Goal: Task Accomplishment & Management: Complete application form

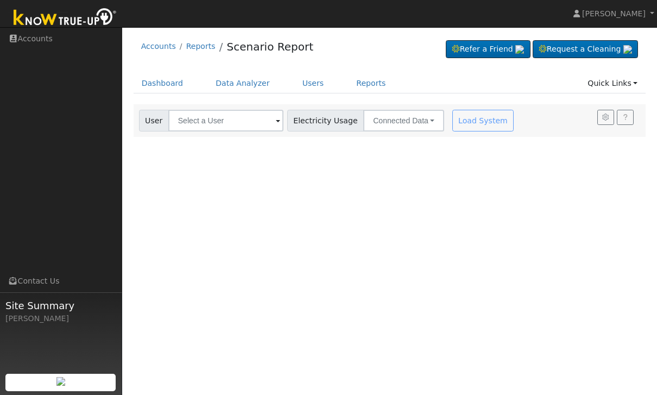
click at [312, 81] on link "Users" at bounding box center [313, 83] width 38 height 20
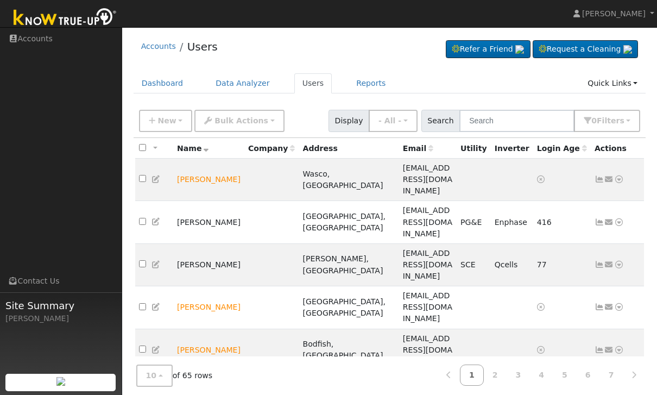
click at [165, 122] on span "New" at bounding box center [166, 120] width 18 height 9
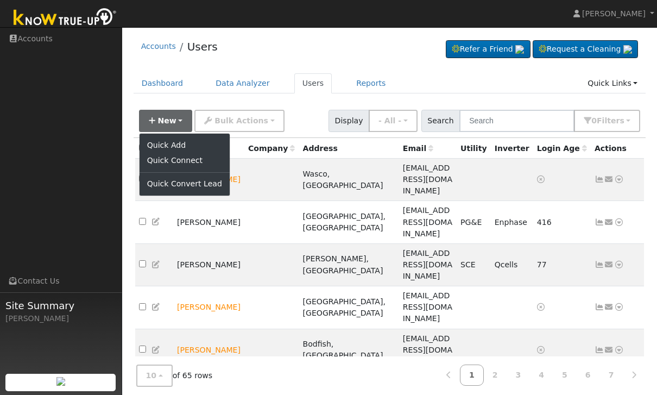
click at [177, 138] on link "Quick Add" at bounding box center [185, 144] width 90 height 15
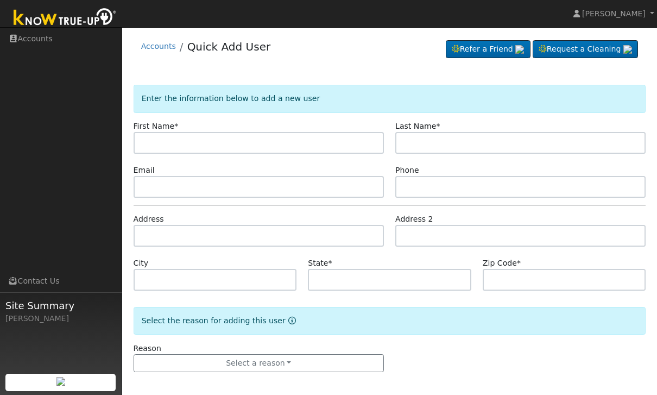
click at [156, 144] on input "text" at bounding box center [259, 143] width 250 height 22
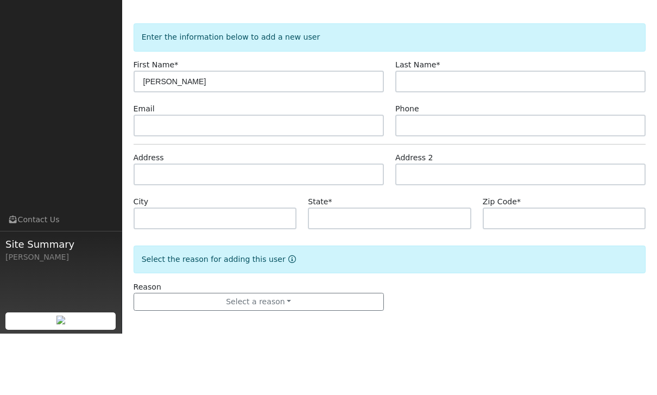
type input "Joe"
click at [492, 132] on input "text" at bounding box center [520, 143] width 250 height 22
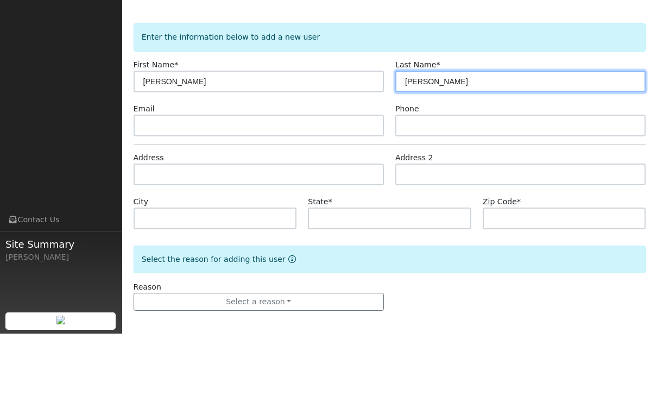
type input "Johnson"
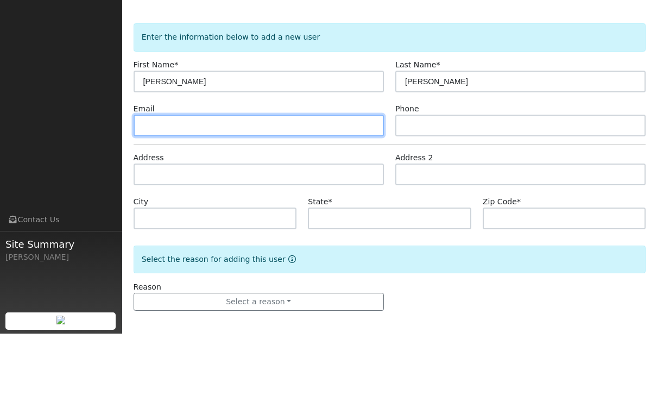
click at [156, 176] on input "text" at bounding box center [259, 187] width 250 height 22
type input "Joe1@gmail.com"
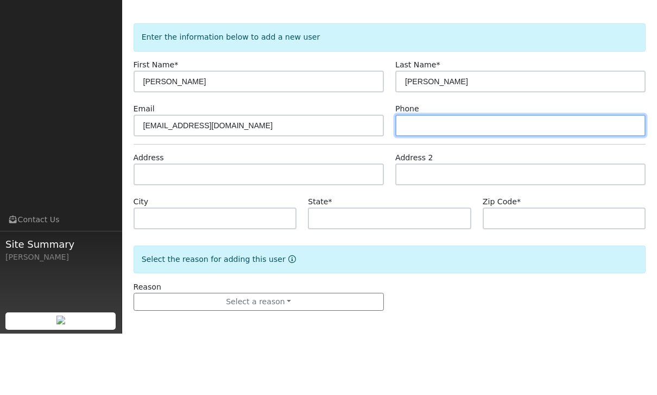
click at [466, 176] on input "text" at bounding box center [520, 187] width 250 height 22
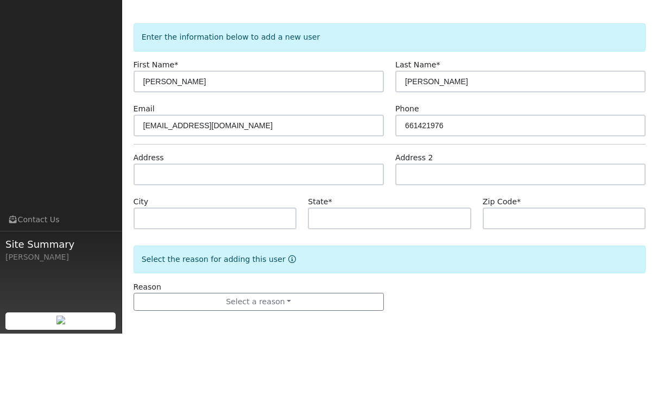
scroll to position [4, 0]
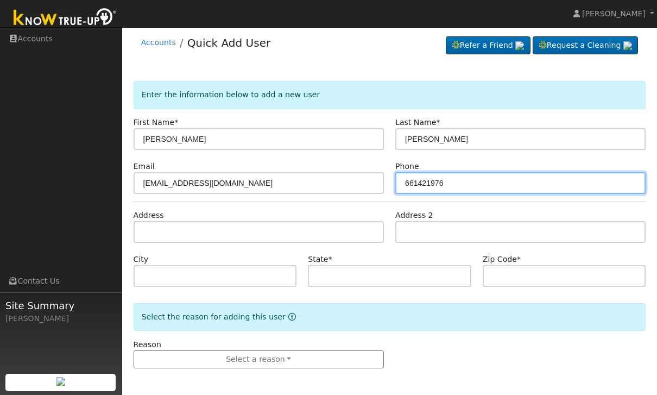
type input "661421976"
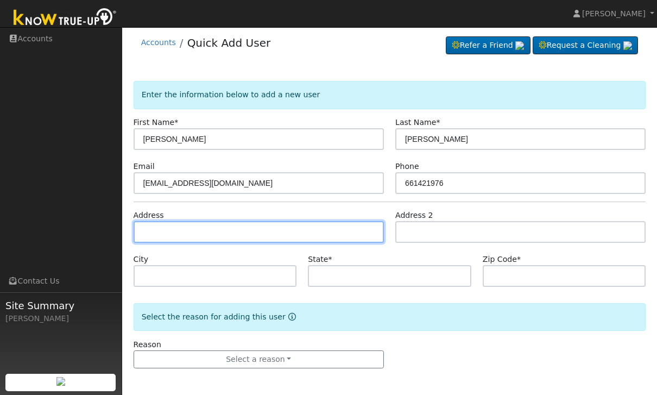
click at [150, 232] on input "text" at bounding box center [259, 232] width 250 height 22
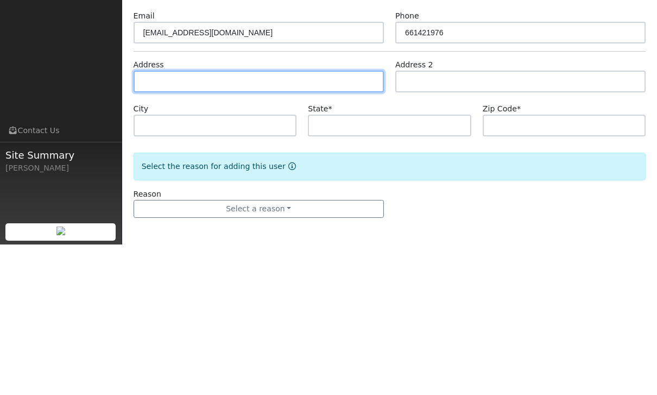
click at [141, 221] on input "text" at bounding box center [259, 232] width 250 height 22
click at [150, 221] on input "text" at bounding box center [259, 232] width 250 height 22
paste input "17400 Fabius Ct, Stallion Springs, CA 93561, USA"
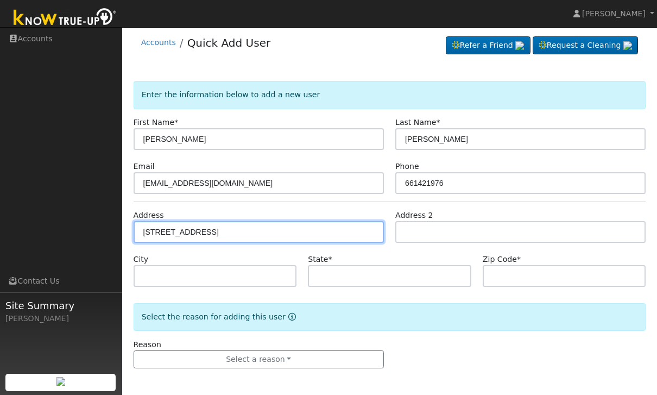
click at [162, 239] on input "17400 Fabius Ct, Stallion Springs, CA 93561, USA" at bounding box center [259, 232] width 250 height 22
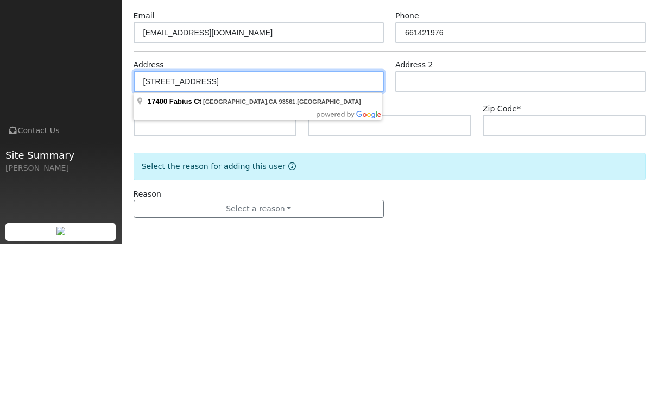
type input "[STREET_ADDRESS]"
type input "Stallion Springs"
type input "CA"
type input "93561"
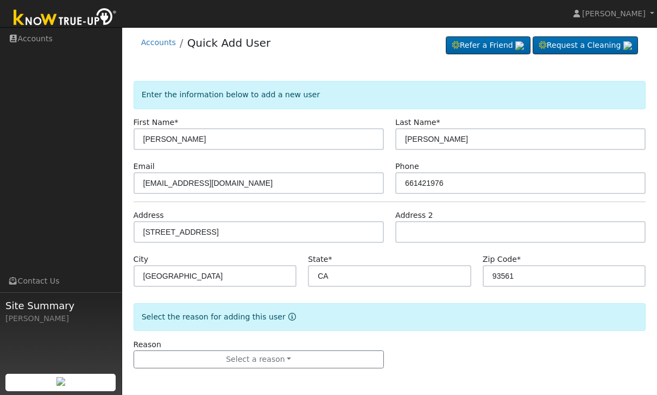
click at [181, 361] on button "Select a reason" at bounding box center [259, 359] width 250 height 18
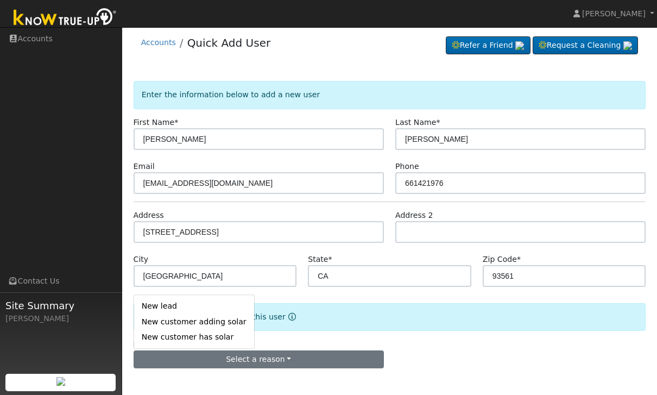
click at [150, 303] on link "New lead" at bounding box center [194, 306] width 120 height 15
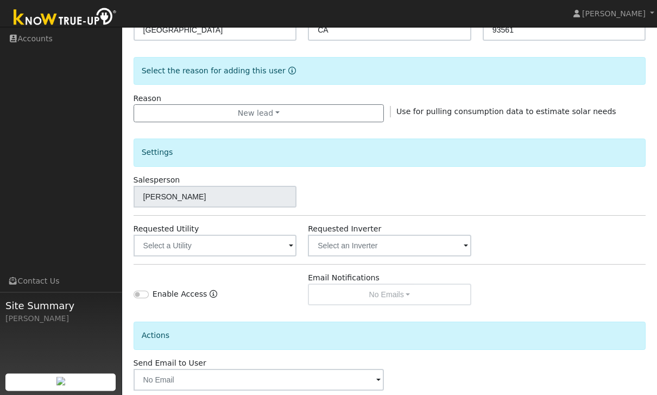
scroll to position [260, 0]
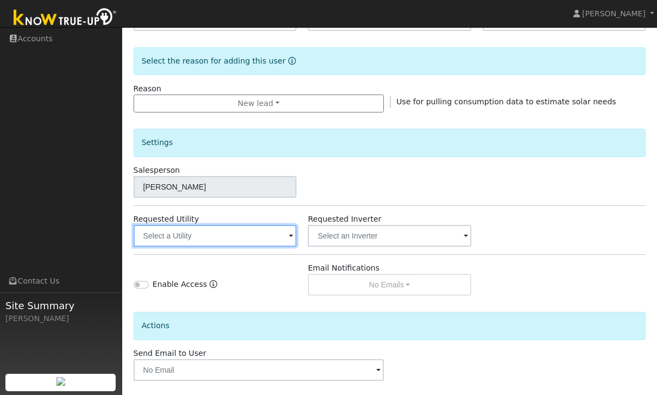
click at [159, 236] on input "text" at bounding box center [215, 236] width 163 height 22
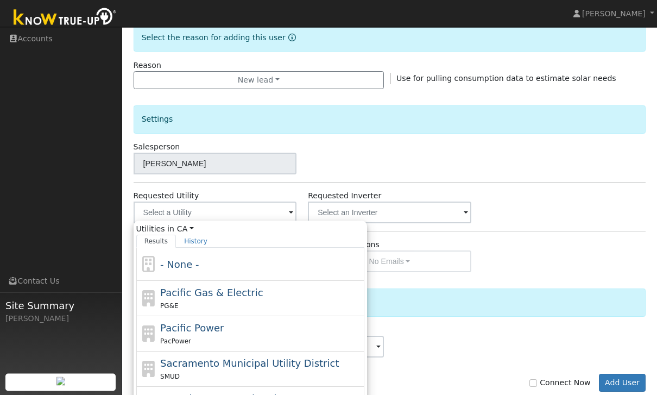
scroll to position [332, 0]
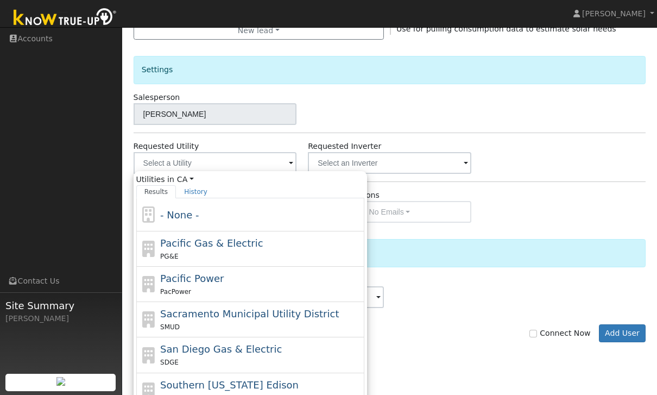
click at [180, 389] on span "Southern California Edison" at bounding box center [229, 384] width 138 height 11
type input "Southern California Edison"
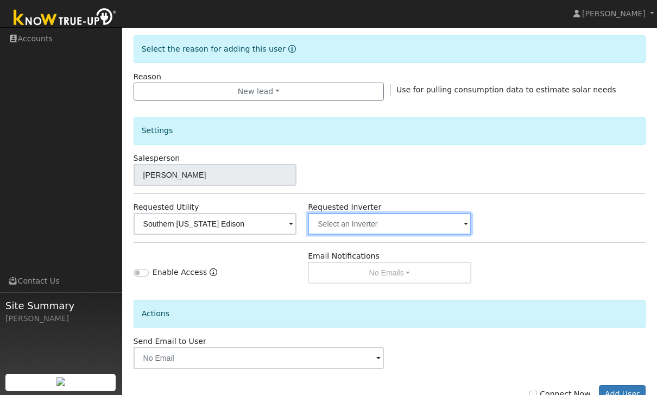
click at [425, 228] on input "text" at bounding box center [389, 224] width 163 height 22
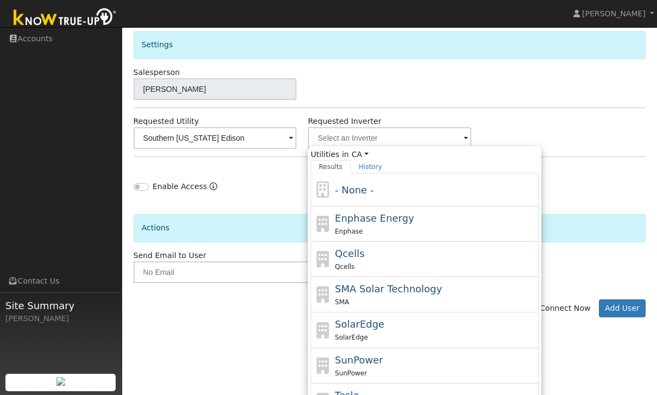
scroll to position [368, 0]
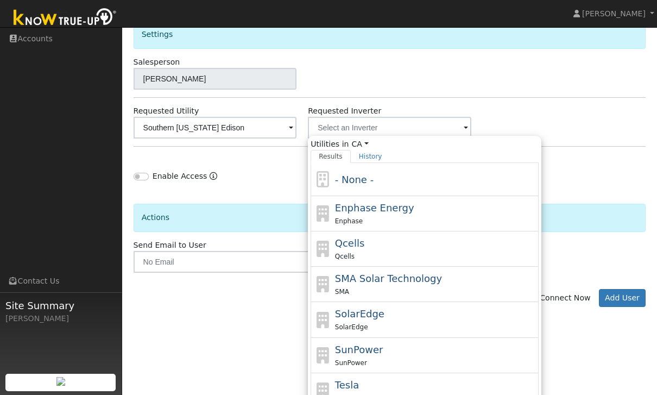
click at [428, 386] on div "Tesla Tesla" at bounding box center [435, 390] width 201 height 26
type input "Tesla"
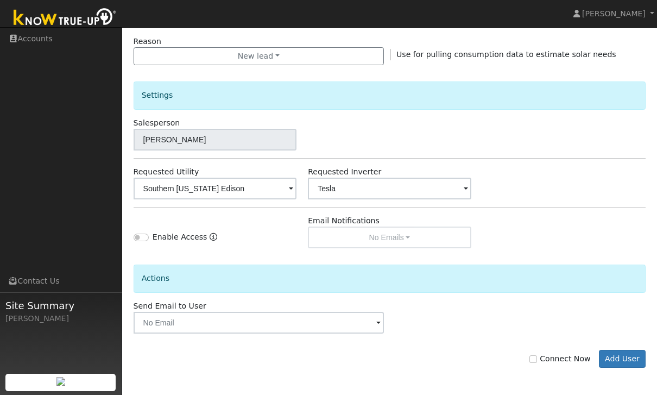
scroll to position [271, 0]
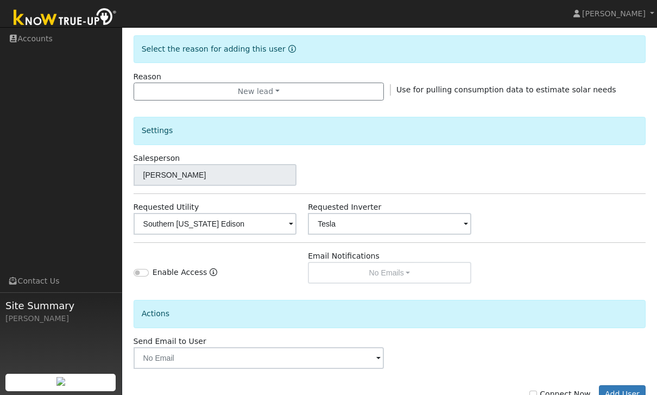
click at [627, 394] on button "Add User" at bounding box center [622, 394] width 47 height 18
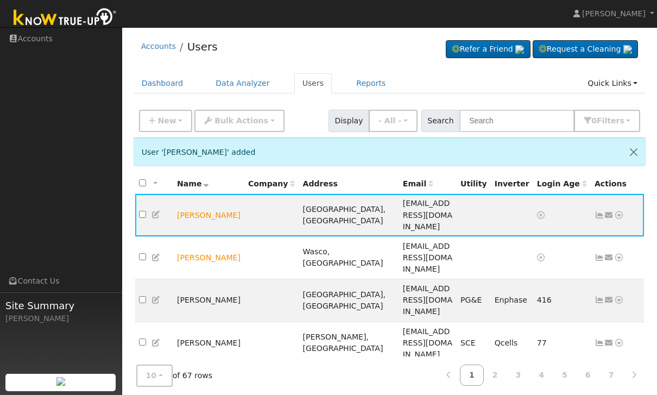
click at [357, 86] on link "Reports" at bounding box center [371, 83] width 46 height 20
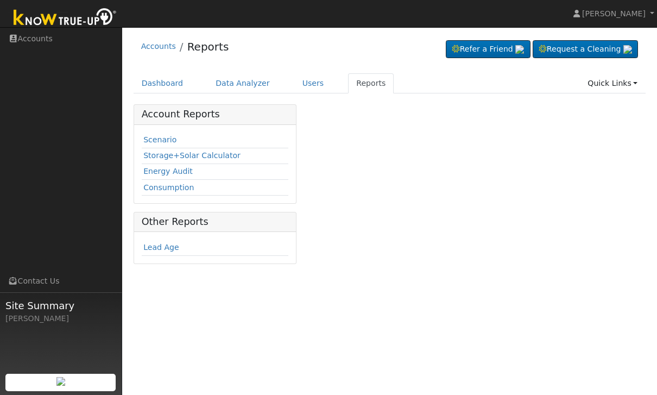
click at [161, 143] on link "Scenario" at bounding box center [159, 139] width 33 height 9
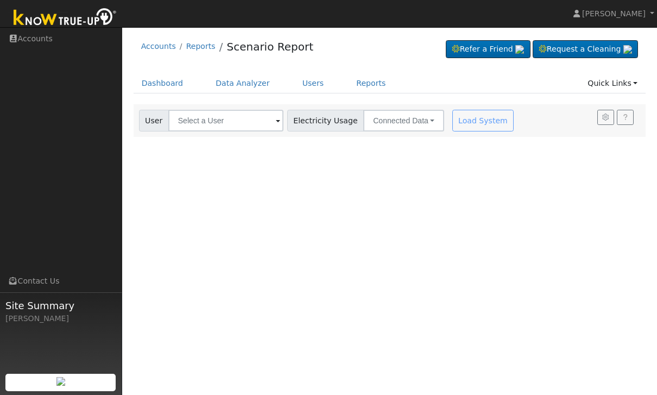
click at [276, 119] on span at bounding box center [278, 121] width 4 height 12
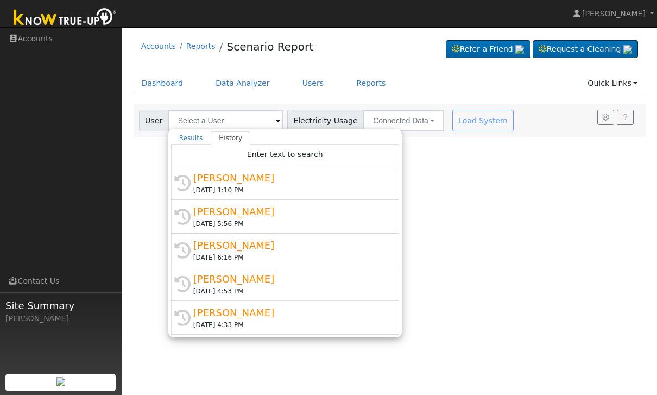
click at [154, 164] on div "User Profile First name Last name Email Email Notifications No Emails No Emails…" at bounding box center [389, 211] width 535 height 368
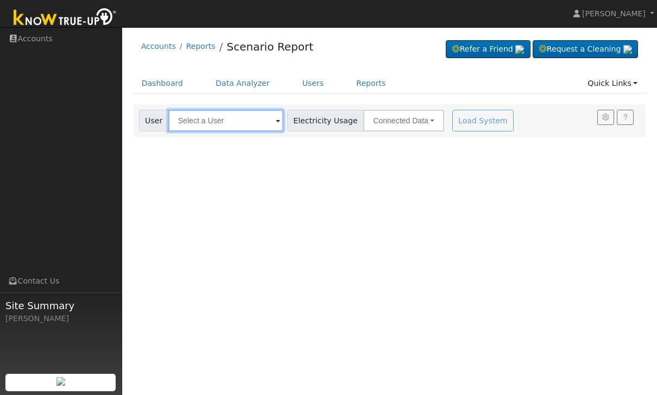
click at [207, 125] on input "text" at bounding box center [225, 121] width 115 height 22
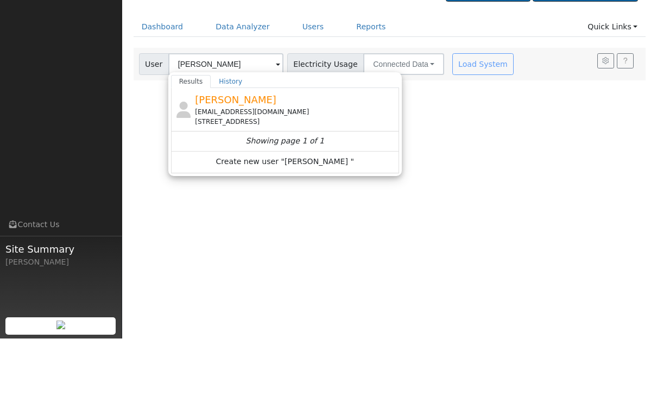
click at [190, 158] on icon at bounding box center [183, 166] width 18 height 16
type input "Joe Johnson"
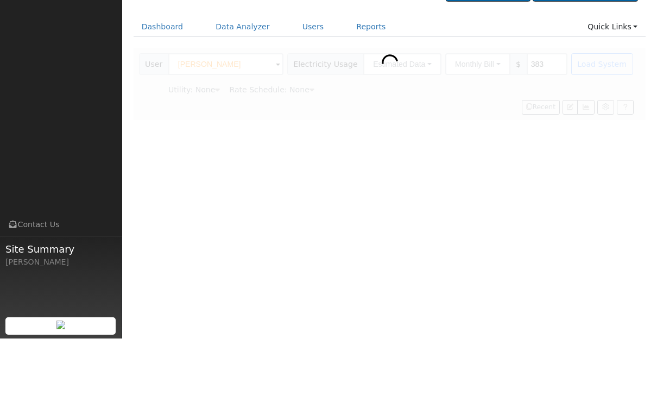
type input "Southern California Edison"
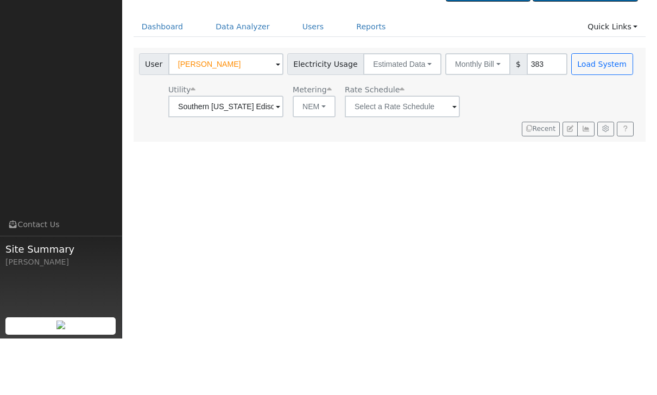
click at [397, 110] on button "Estimated Data" at bounding box center [402, 121] width 78 height 22
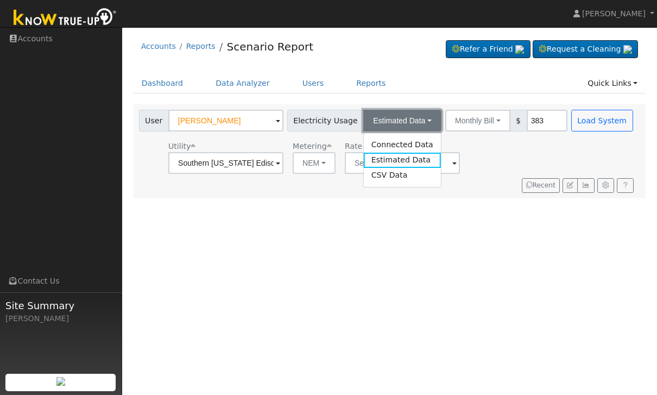
click at [468, 121] on button "Monthly Bill" at bounding box center [477, 121] width 65 height 22
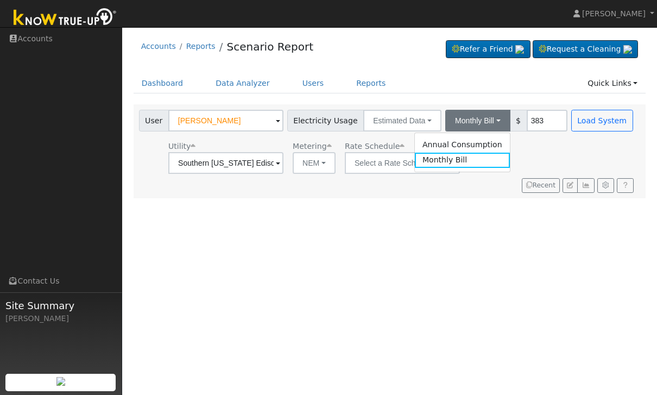
click at [454, 144] on link "Annual Consumption" at bounding box center [462, 144] width 95 height 15
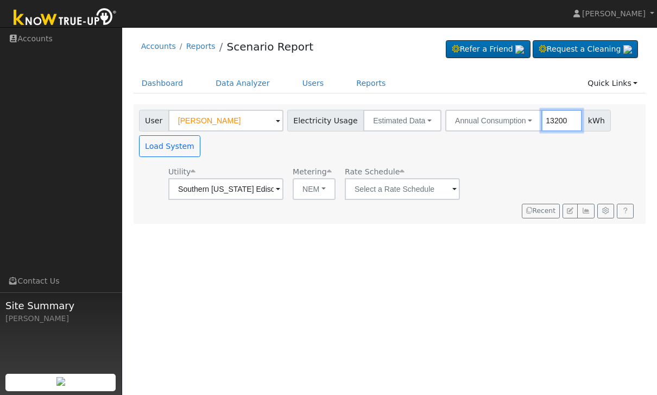
type input "13200"
click at [152, 146] on button "Load System" at bounding box center [170, 146] width 62 height 22
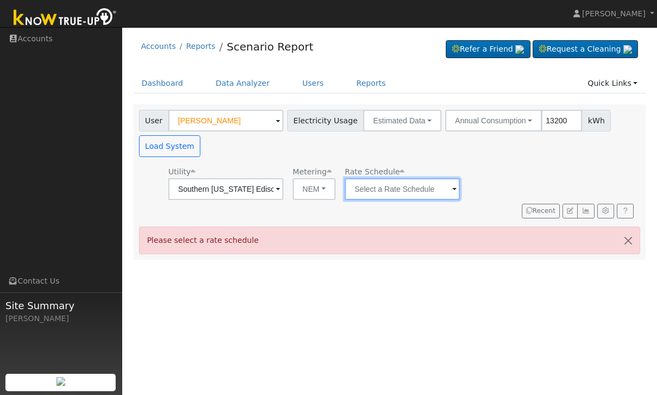
click at [352, 199] on input "text" at bounding box center [402, 189] width 115 height 22
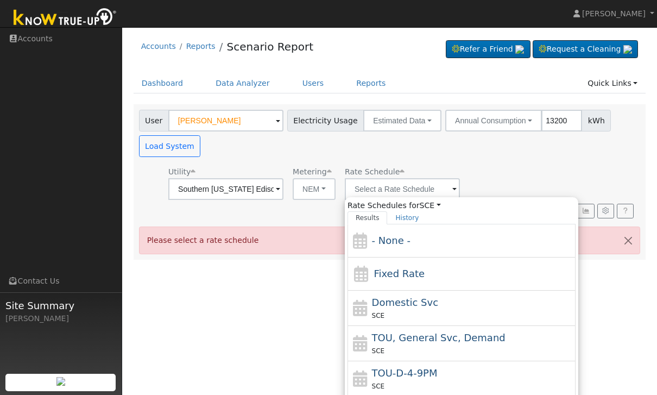
click at [502, 279] on div "Fixed Rate" at bounding box center [462, 273] width 228 height 33
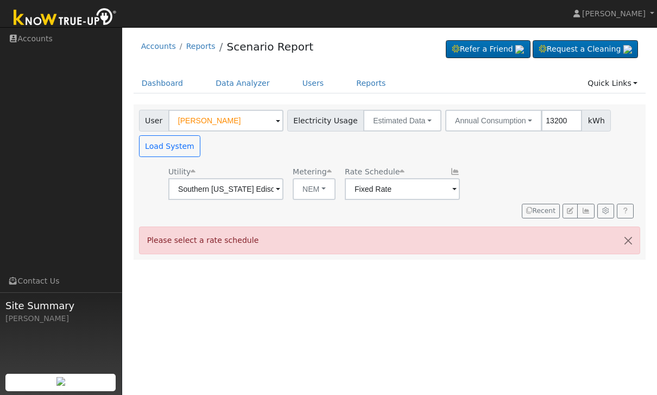
click at [566, 310] on div "User Profile First name Last name Email Email Notifications No Emails No Emails…" at bounding box center [389, 211] width 535 height 368
click at [381, 193] on input "Fixed Rate" at bounding box center [402, 189] width 115 height 22
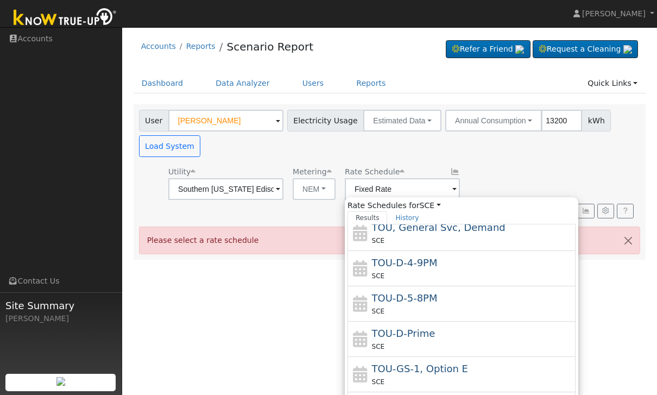
scroll to position [110, 0]
click at [443, 269] on div "TOU-D-4-9PM SCE" at bounding box center [472, 269] width 201 height 26
type input "TOU-D-4-9PM"
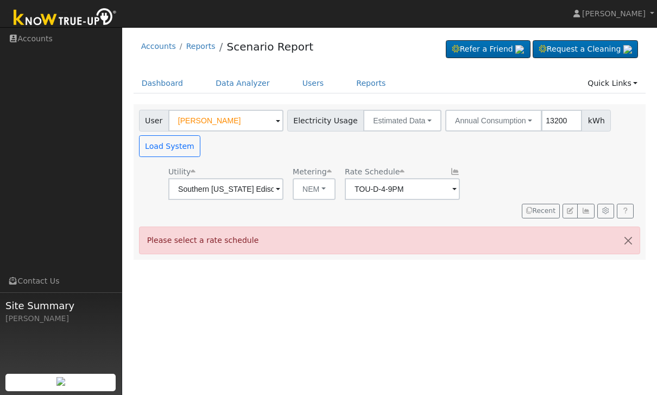
click at [630, 242] on button "button" at bounding box center [628, 240] width 23 height 27
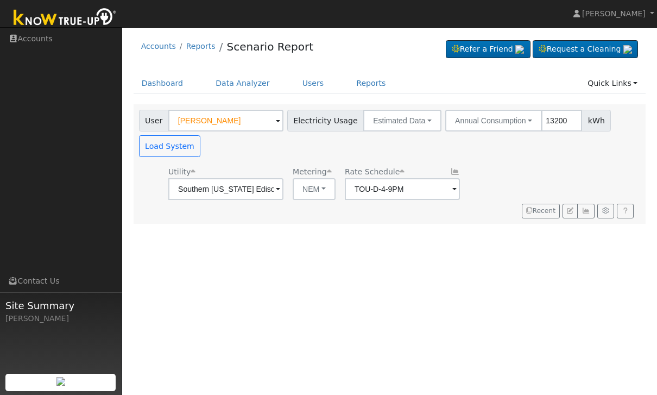
click at [180, 143] on button "Load System" at bounding box center [170, 146] width 62 height 22
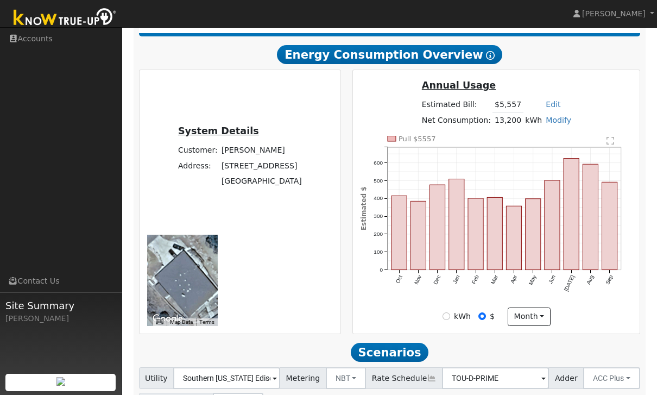
scroll to position [349, 0]
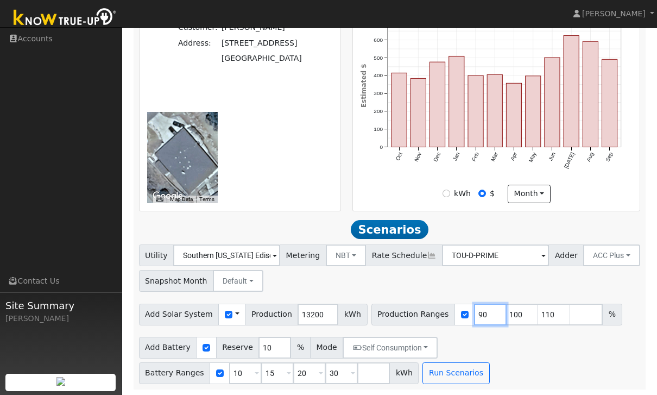
click at [482, 316] on input "90" at bounding box center [490, 315] width 33 height 22
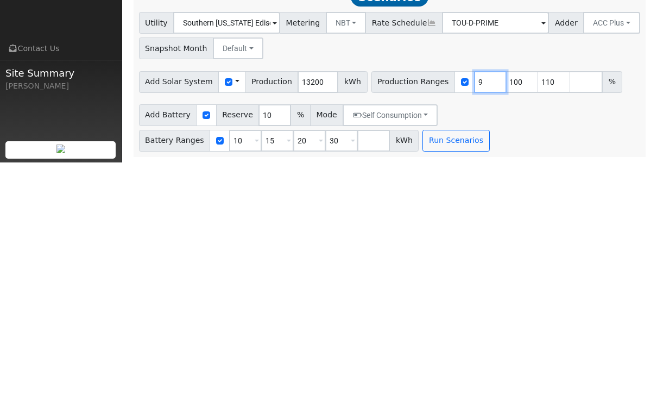
type input "100"
type input "110"
type input "130"
click at [236, 362] on input "10" at bounding box center [245, 373] width 33 height 22
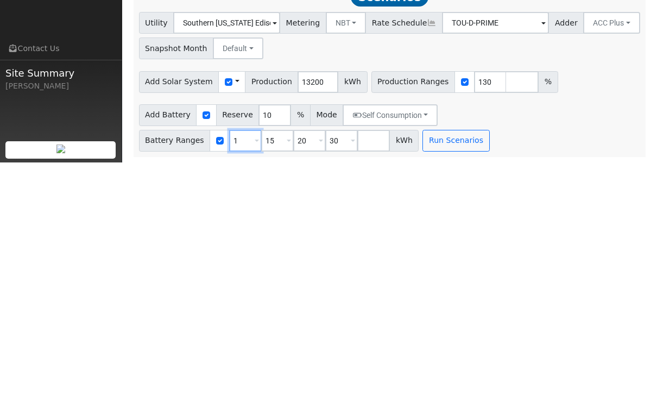
type input "15"
type input "20"
type input "30"
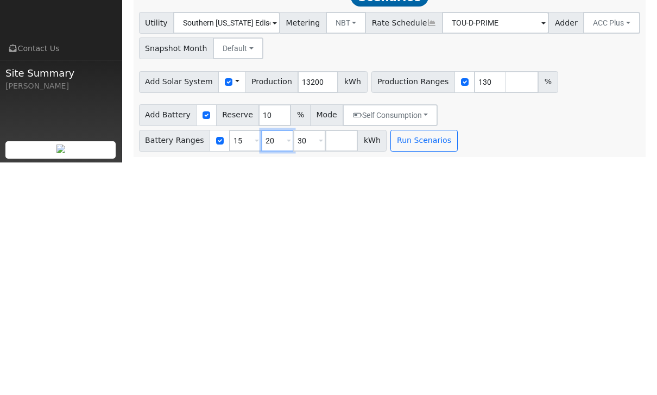
click at [273, 362] on input "20" at bounding box center [277, 373] width 33 height 22
type input "30"
type input "3"
type input "27"
click at [383, 362] on button "Run Scenarios" at bounding box center [391, 373] width 67 height 22
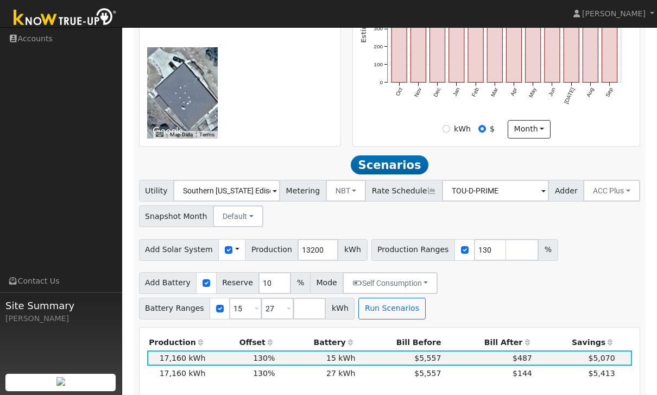
scroll to position [535, 0]
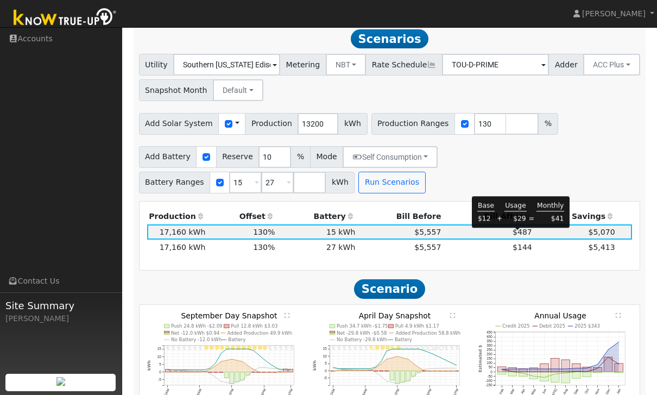
click at [520, 236] on span "$487" at bounding box center [523, 232] width 20 height 9
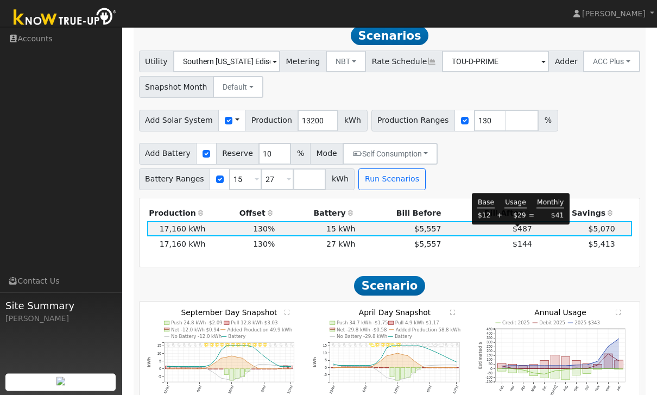
scroll to position [539, 0]
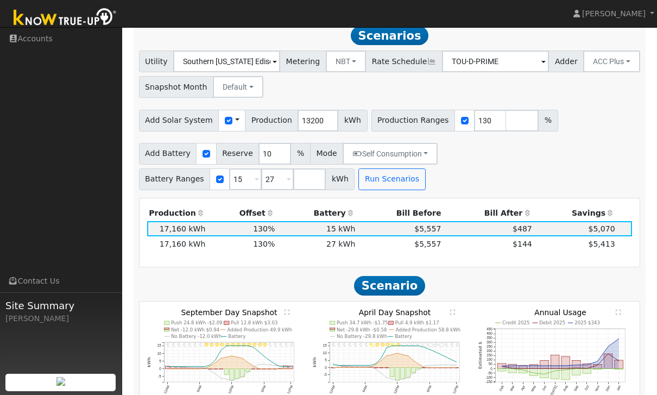
click at [578, 282] on h2 "Scenario" at bounding box center [390, 285] width 502 height 20
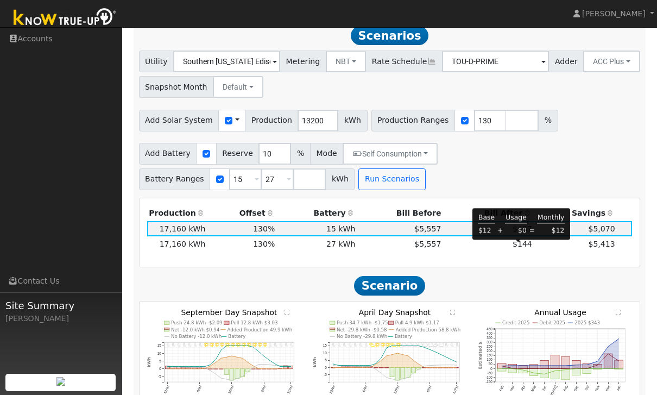
click at [518, 248] on span "$144" at bounding box center [523, 243] width 20 height 9
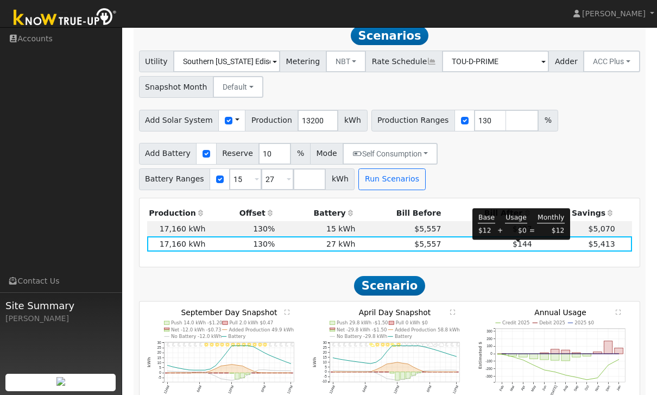
click at [627, 171] on div "Add Battery Reserve 10 % Mode Self Consumption Self Consumption Peak Savings AC…" at bounding box center [390, 164] width 506 height 51
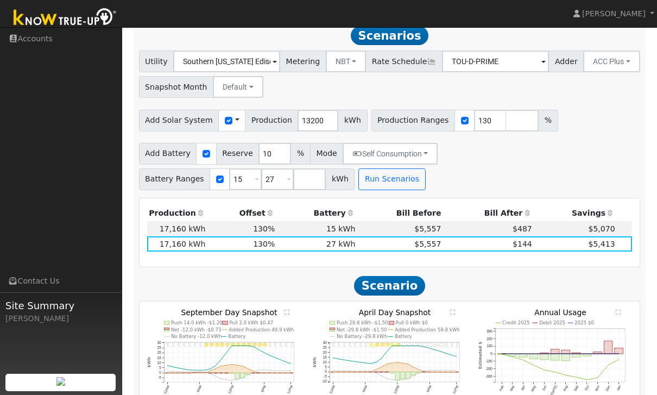
click at [625, 159] on div "Add Battery Reserve 10 % Mode Self Consumption Self Consumption Peak Savings AC…" at bounding box center [390, 164] width 506 height 51
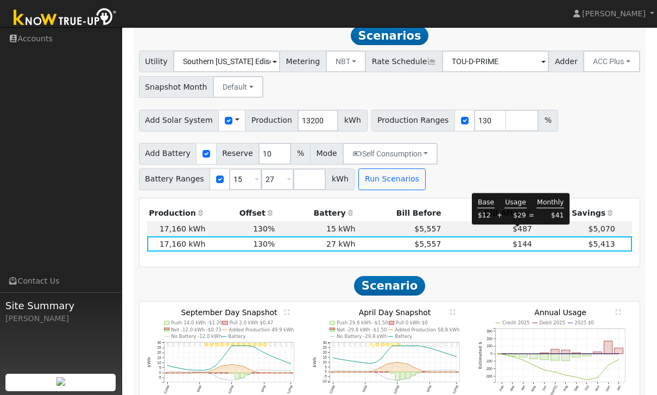
click at [522, 233] on span "$487" at bounding box center [523, 228] width 20 height 9
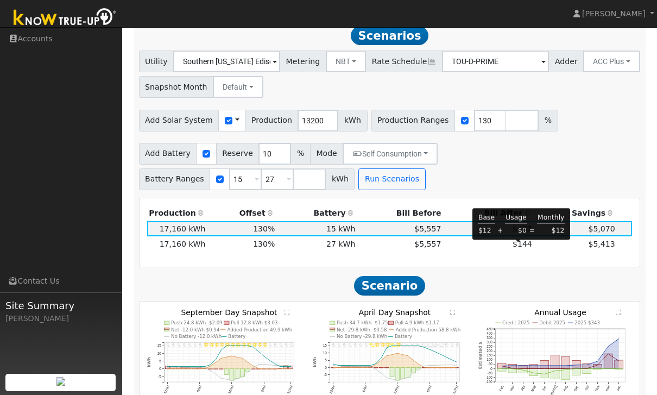
click at [519, 247] on span "$144" at bounding box center [523, 243] width 20 height 9
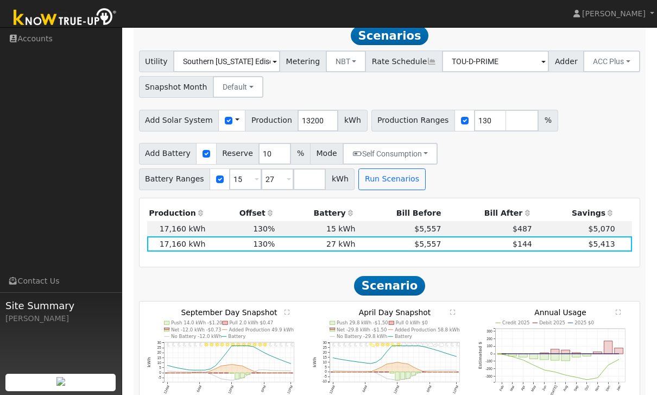
click at [623, 154] on div "Add Battery Reserve 10 % Mode Self Consumption Self Consumption Peak Savings AC…" at bounding box center [390, 164] width 506 height 51
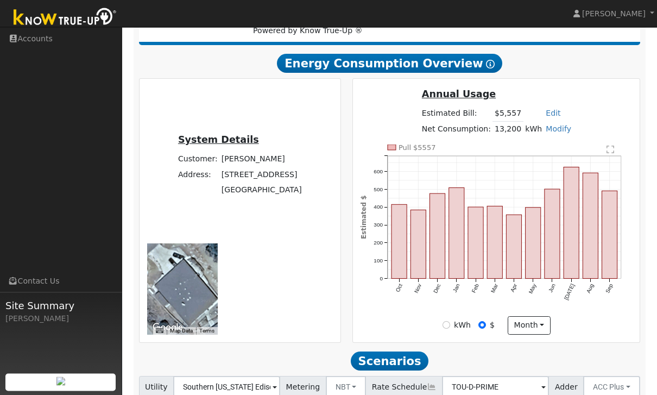
scroll to position [209, 0]
